Goal: Task Accomplishment & Management: Use online tool/utility

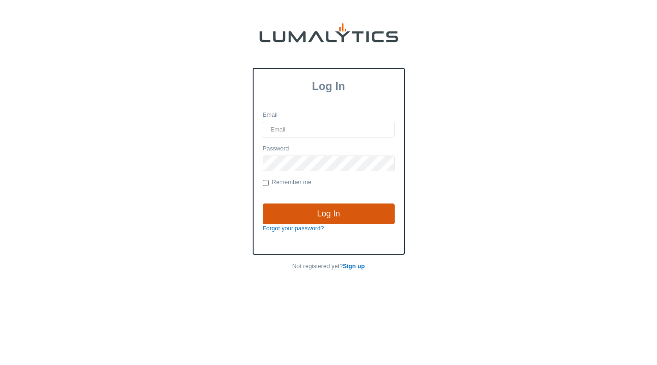
type input "[EMAIL_ADDRESS][DOMAIN_NAME]"
click at [319, 214] on input "Log In" at bounding box center [329, 213] width 132 height 21
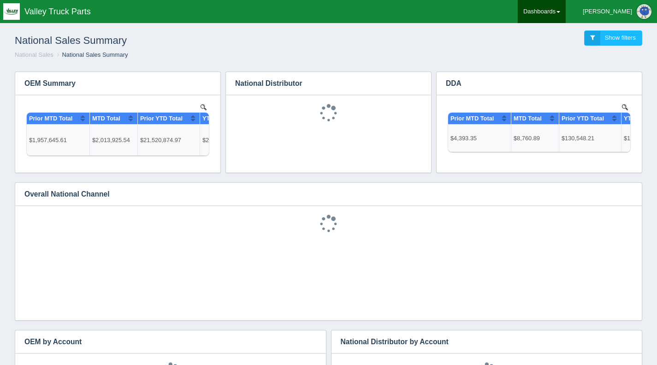
click at [566, 10] on link "Dashboards" at bounding box center [542, 11] width 48 height 23
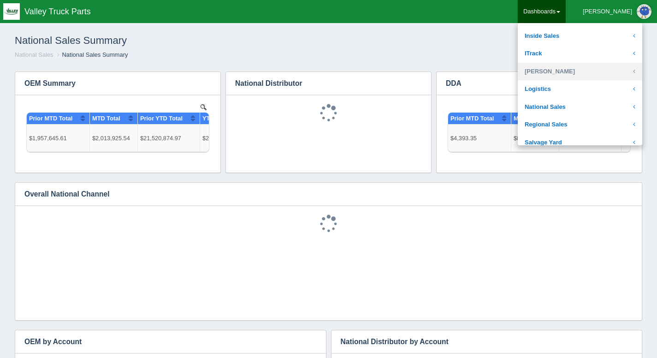
click at [581, 66] on link "Josh Goodale" at bounding box center [580, 72] width 124 height 18
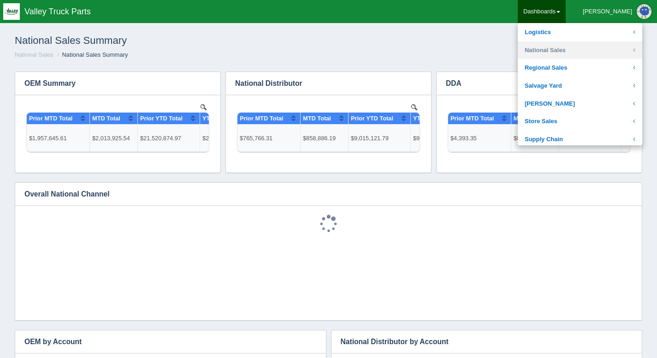
click at [582, 54] on link "National Sales" at bounding box center [580, 50] width 124 height 18
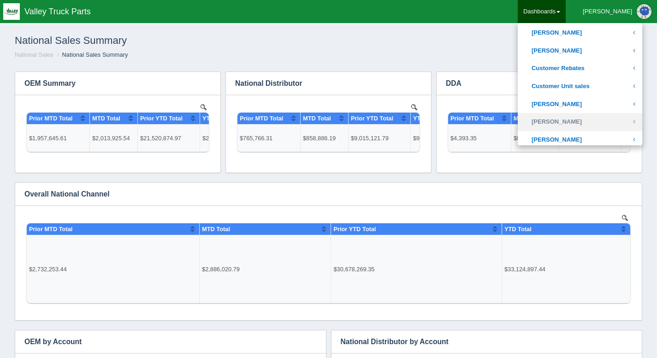
click at [593, 126] on link "[PERSON_NAME]" at bounding box center [580, 122] width 124 height 18
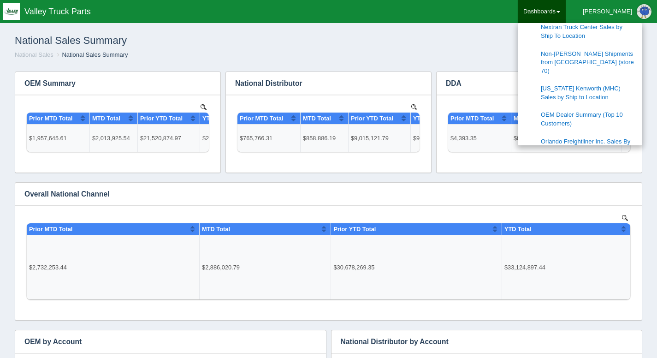
scroll to position [737, 0]
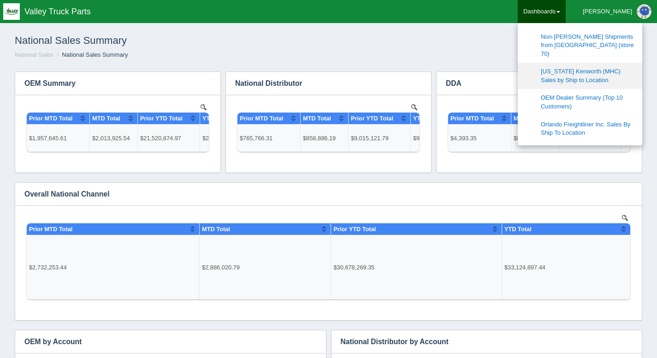
click at [603, 65] on link "[US_STATE] Kenworth (MHC) Sales by Ship to Location" at bounding box center [580, 76] width 124 height 26
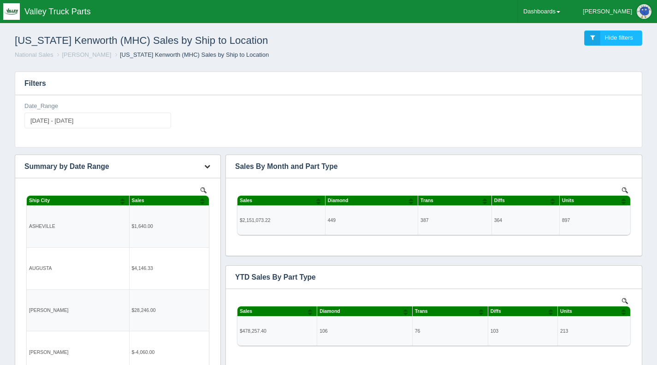
click at [207, 167] on icon "button" at bounding box center [207, 166] width 6 height 6
click at [178, 176] on link "Download CSV" at bounding box center [177, 179] width 74 height 13
type input "[DATE]"
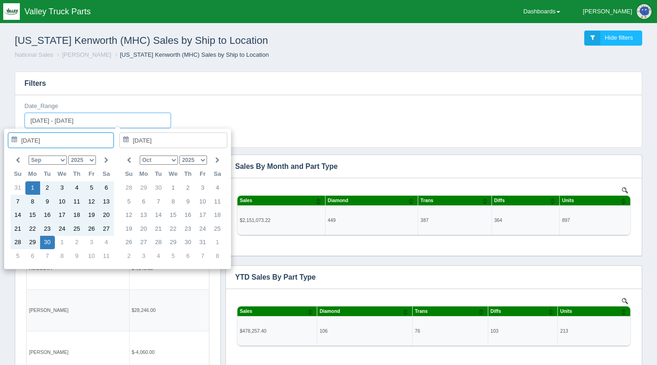
click at [67, 120] on input "[DATE] - [DATE]" at bounding box center [97, 120] width 147 height 16
click at [65, 162] on select "Jan Feb Mar Apr May Jun [DATE] Aug Sep Oct Nov Dec" at bounding box center [48, 159] width 38 height 9
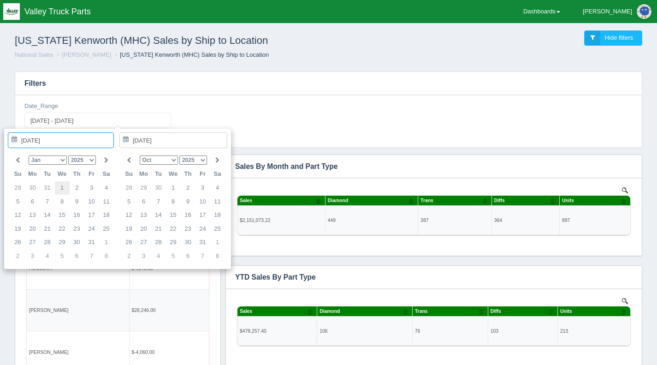
type input "[DATE]"
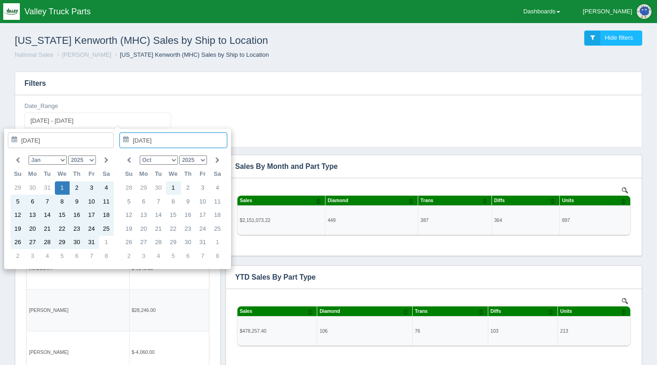
click at [174, 160] on select "Jan Feb Mar Apr May Jun [DATE] Aug Sep Oct Nov Dec" at bounding box center [159, 159] width 38 height 9
click at [175, 160] on select "Jan Feb Mar Apr May Jun [DATE] Aug Sep Oct Nov Dec" at bounding box center [159, 159] width 38 height 9
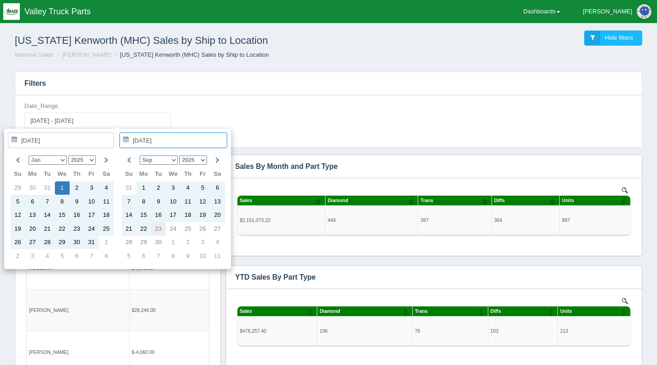
type input "[DATE]"
type input "[DATE] - [DATE]"
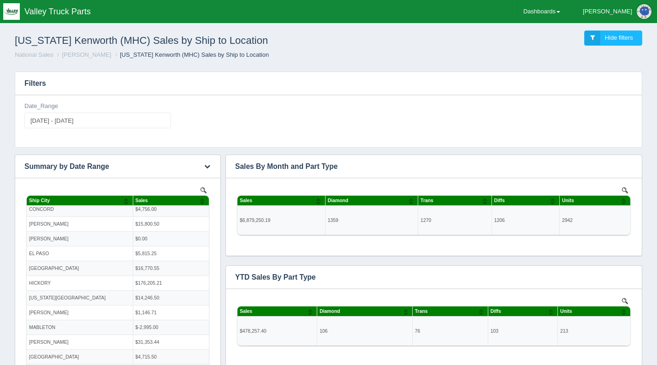
scroll to position [115, 0]
